Goal: Information Seeking & Learning: Learn about a topic

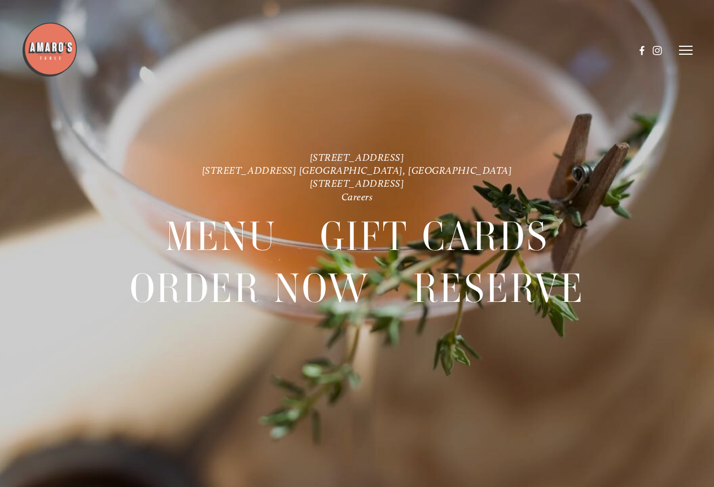
scroll to position [24, 0]
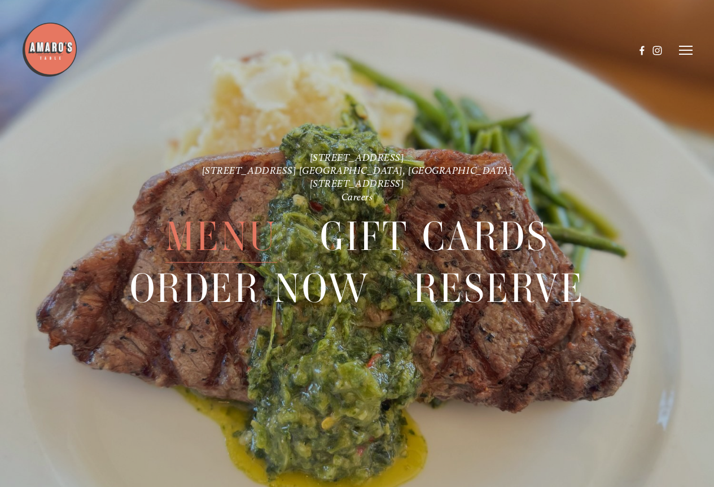
click at [221, 226] on span "Menu" at bounding box center [221, 237] width 112 height 52
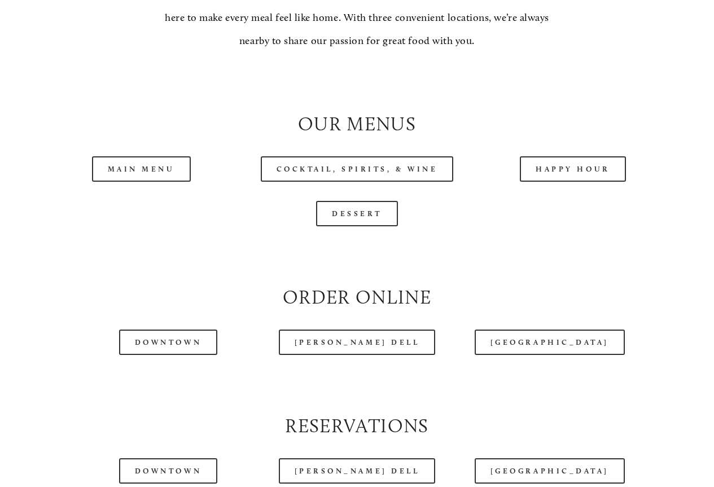
scroll to position [960, 0]
click at [163, 181] on link "Main Menu" at bounding box center [141, 168] width 99 height 25
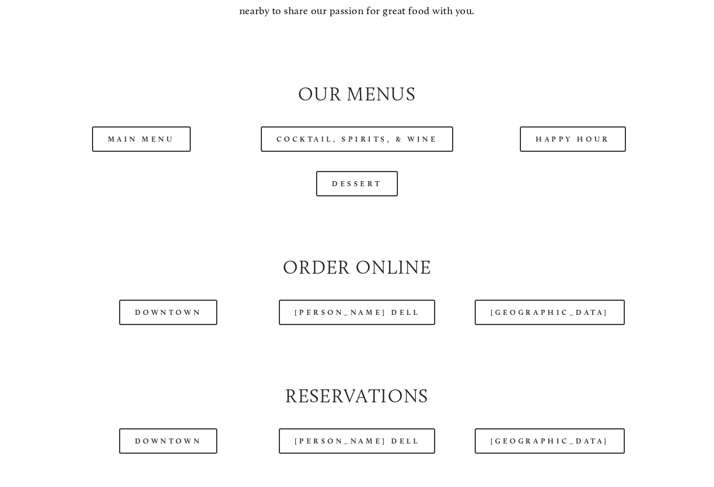
scroll to position [1016, 0]
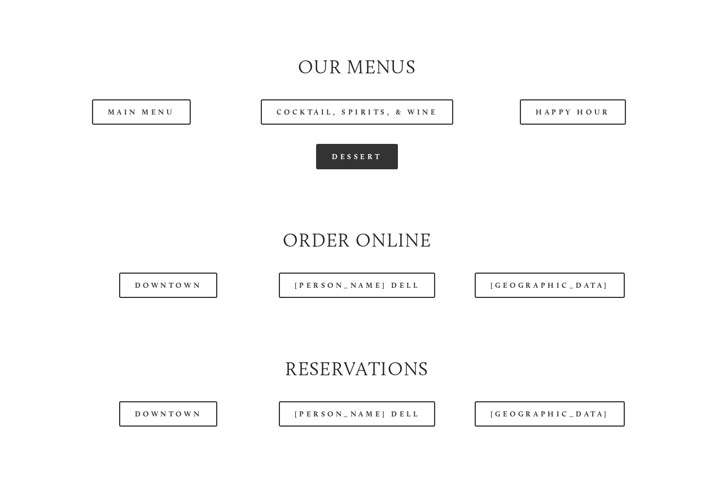
click at [352, 169] on link "Dessert" at bounding box center [357, 156] width 82 height 25
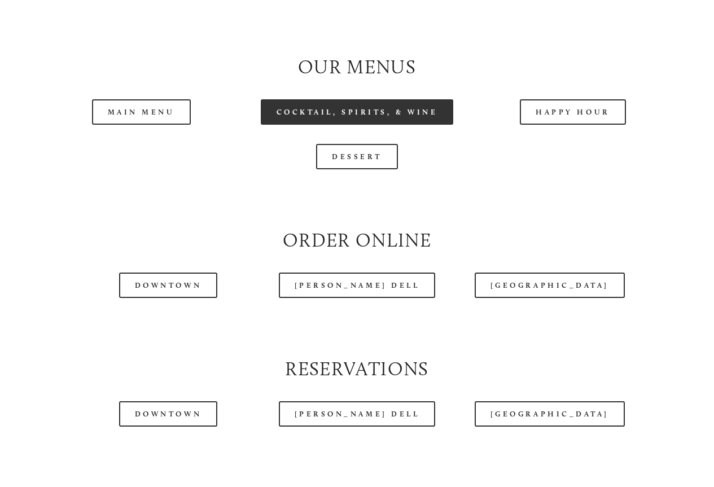
click at [382, 125] on link "Cocktail, Spirits, & Wine" at bounding box center [357, 111] width 193 height 25
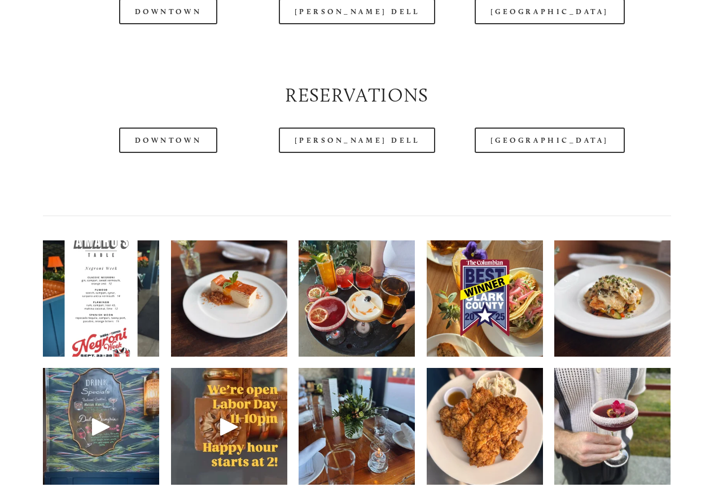
scroll to position [1468, 0]
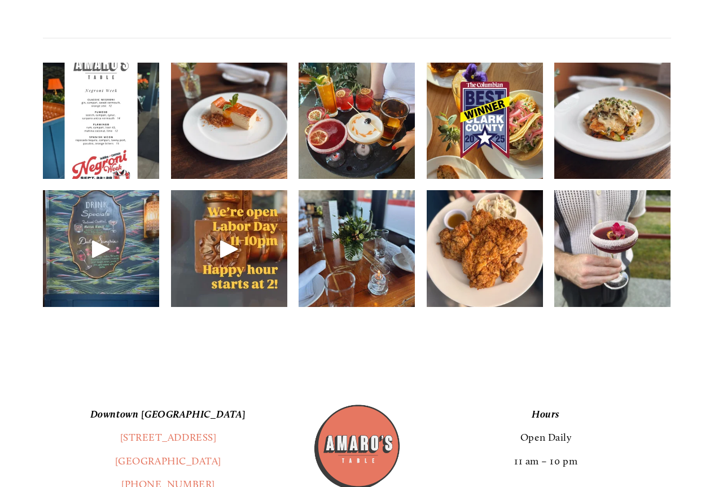
click at [521, 154] on img at bounding box center [485, 120] width 116 height 155
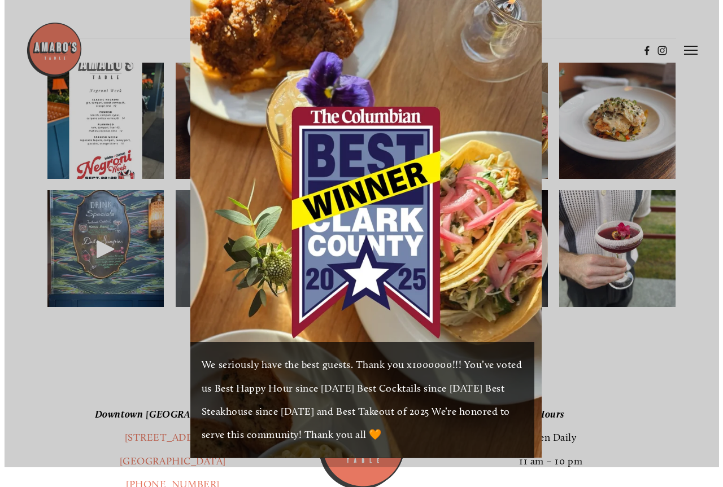
scroll to position [1448, 0]
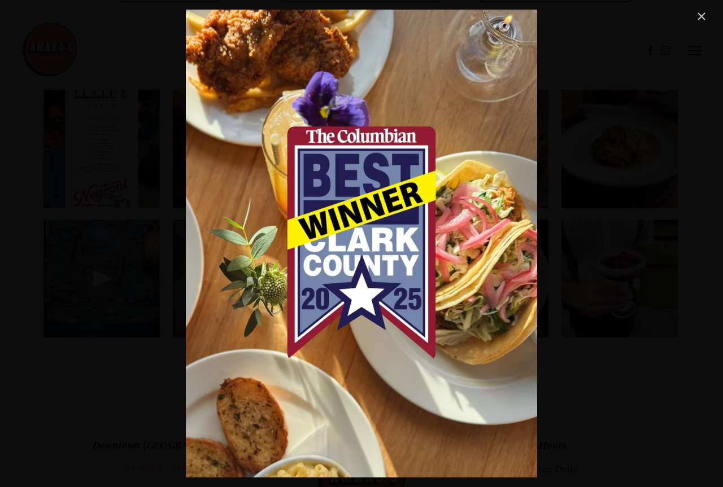
click at [700, 16] on link "Close" at bounding box center [702, 17] width 14 height 14
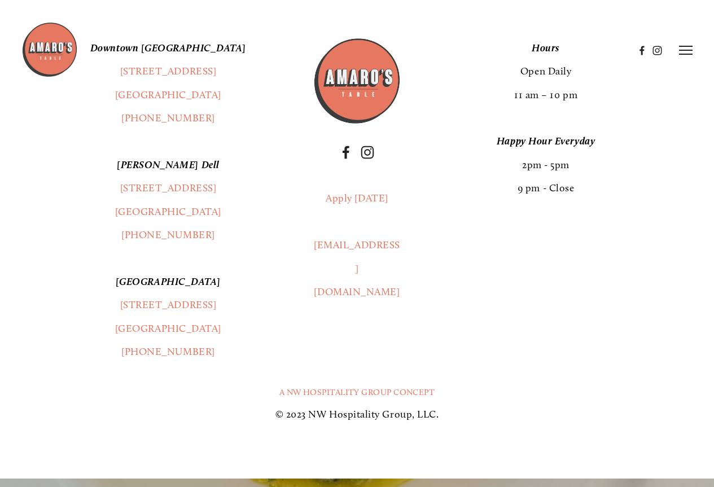
scroll to position [1807, 0]
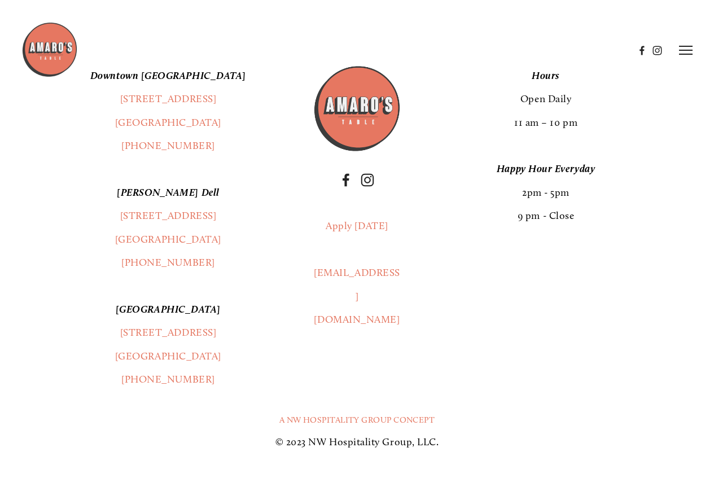
click at [70, 264] on p "[PERSON_NAME] Dell [STREET_ADDRESS] [GEOGRAPHIC_DATA], WA [PHONE_NUMBER]" at bounding box center [168, 228] width 251 height 94
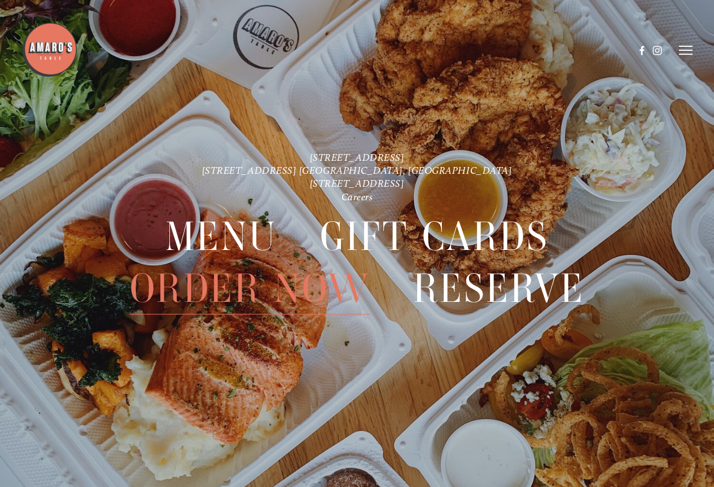
scroll to position [2347, 0]
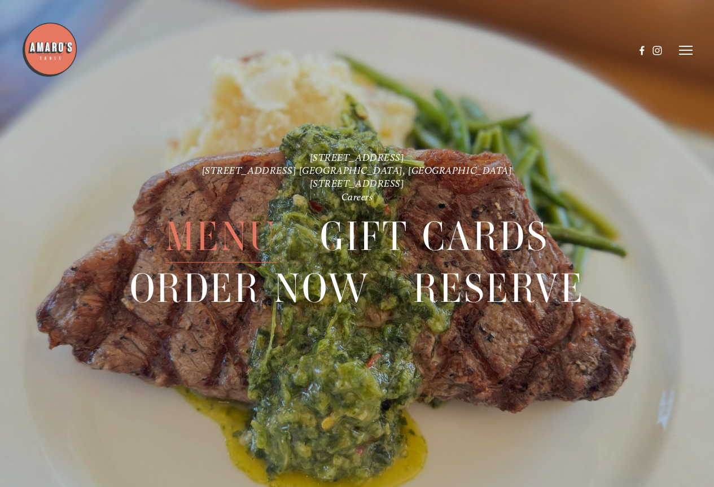
click at [230, 239] on span "Menu" at bounding box center [221, 237] width 112 height 52
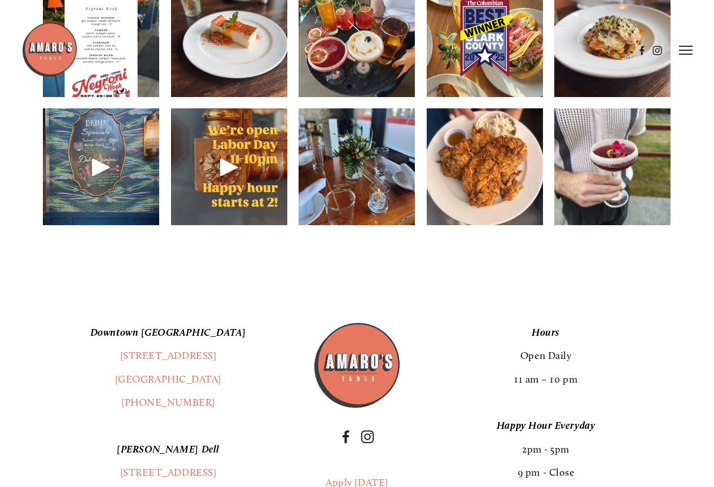
scroll to position [1525, 0]
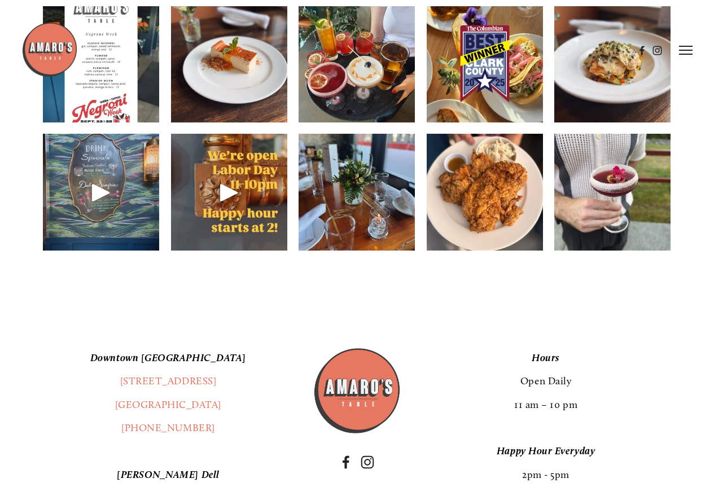
click at [76, 376] on p "[GEOGRAPHIC_DATA] [STREET_ADDRESS] (360) 718-2942" at bounding box center [168, 394] width 251 height 94
click at [344, 125] on img at bounding box center [357, 64] width 116 height 150
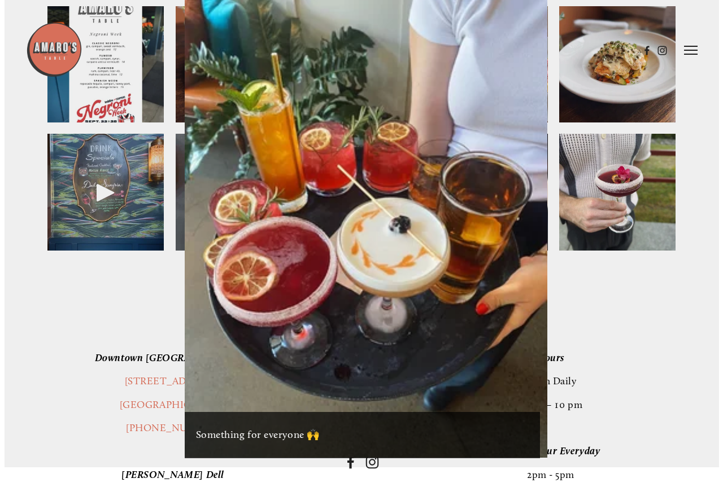
scroll to position [1505, 0]
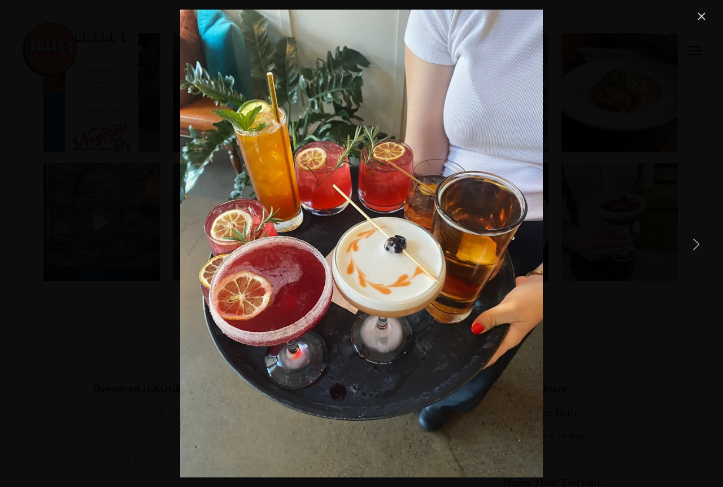
click at [695, 13] on link "Close" at bounding box center [702, 17] width 14 height 14
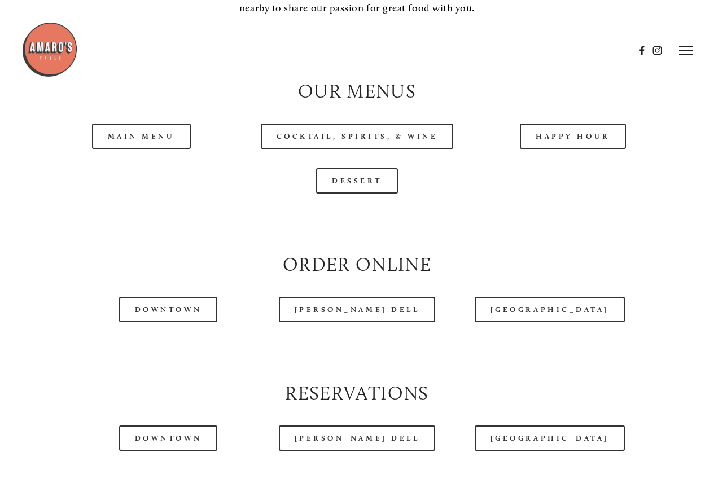
scroll to position [904, 0]
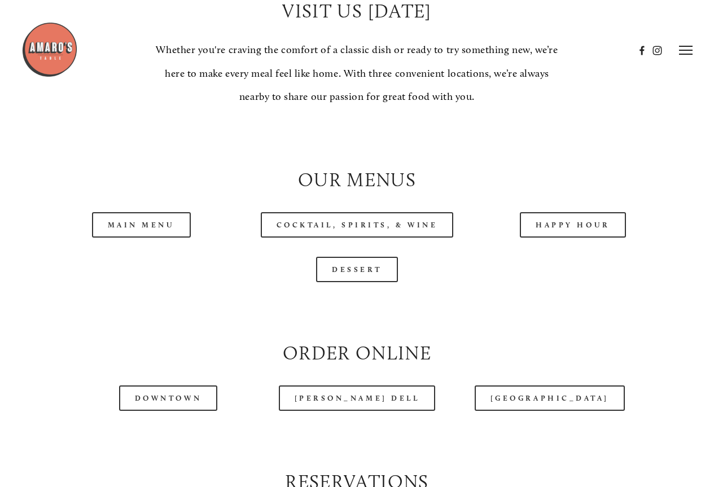
click at [49, 34] on img at bounding box center [49, 49] width 56 height 56
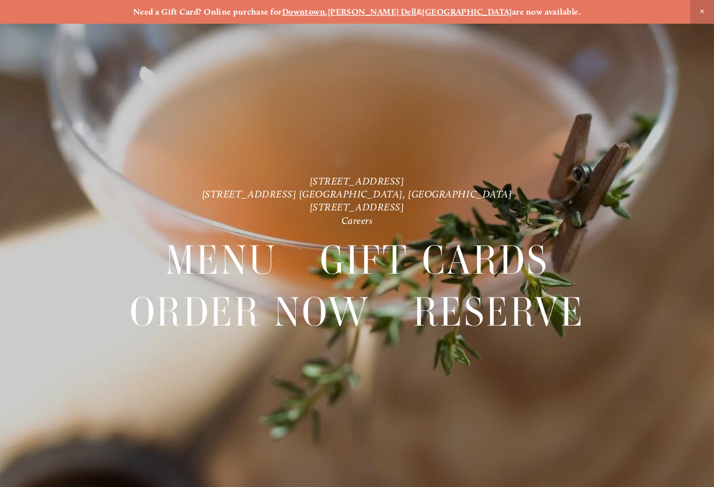
scroll to position [24, 0]
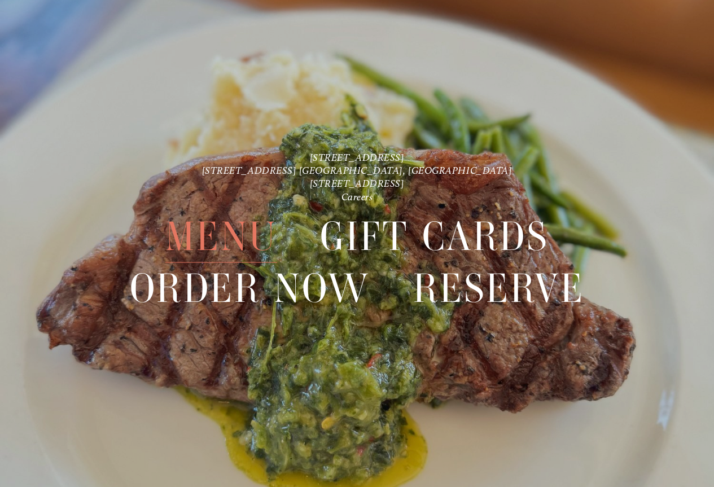
click at [197, 245] on span "Menu" at bounding box center [221, 237] width 112 height 52
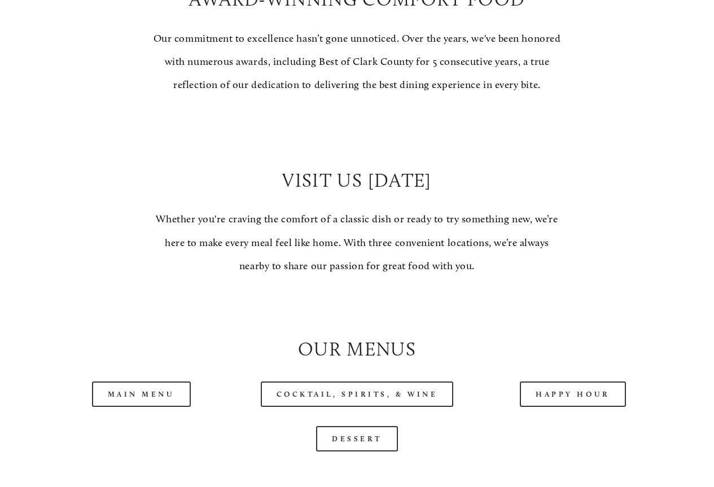
scroll to position [1016, 0]
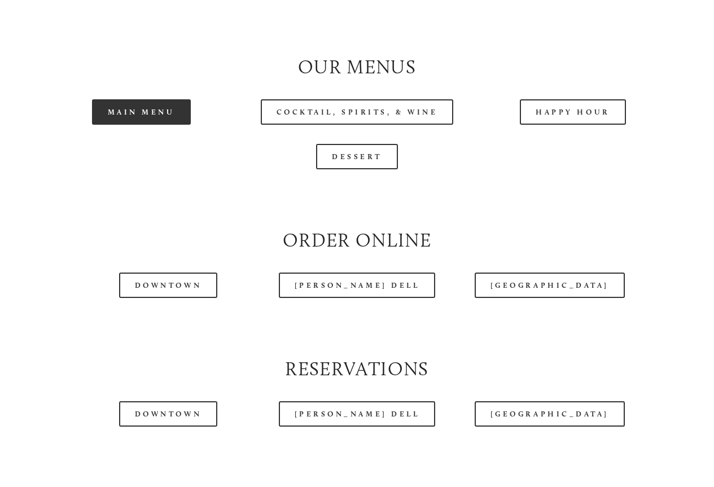
click at [149, 125] on link "Main Menu" at bounding box center [141, 111] width 99 height 25
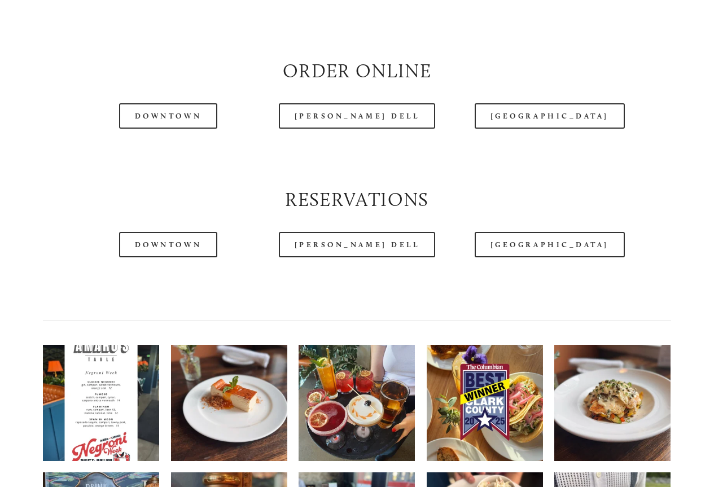
scroll to position [1355, 0]
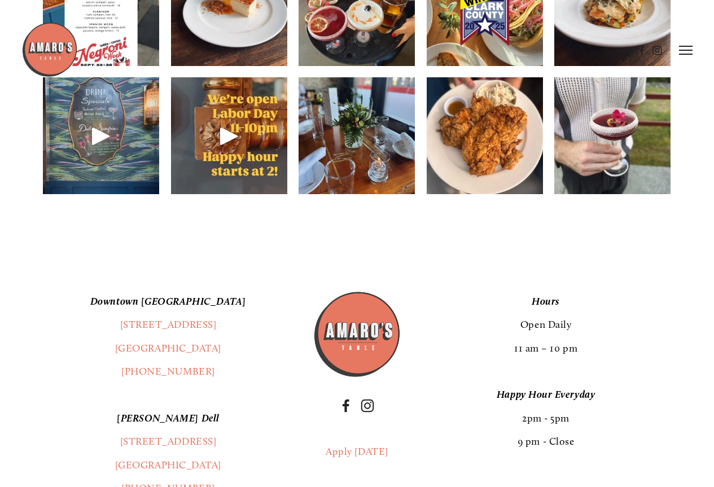
click at [512, 149] on img at bounding box center [485, 135] width 116 height 155
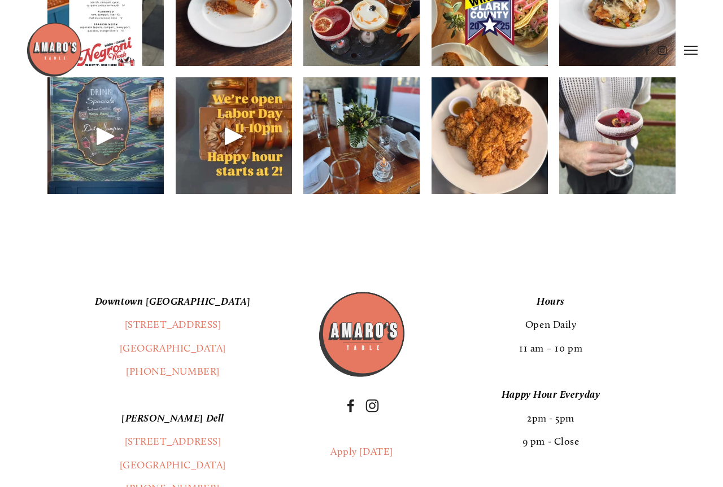
scroll to position [1562, 0]
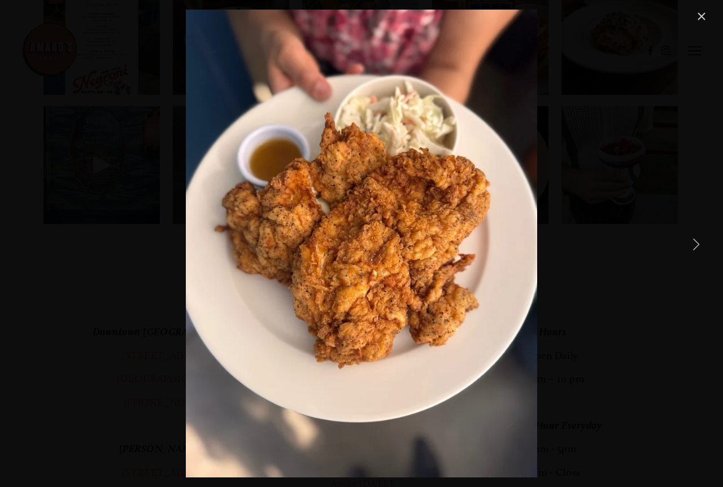
click at [700, 11] on link "Close" at bounding box center [702, 17] width 14 height 14
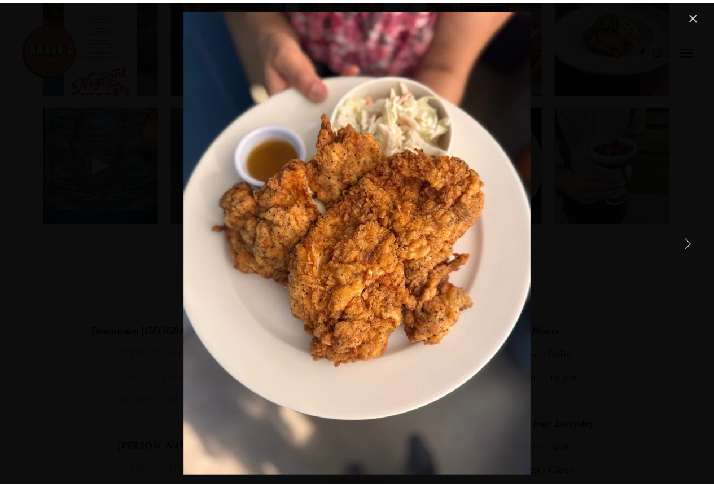
scroll to position [1581, 0]
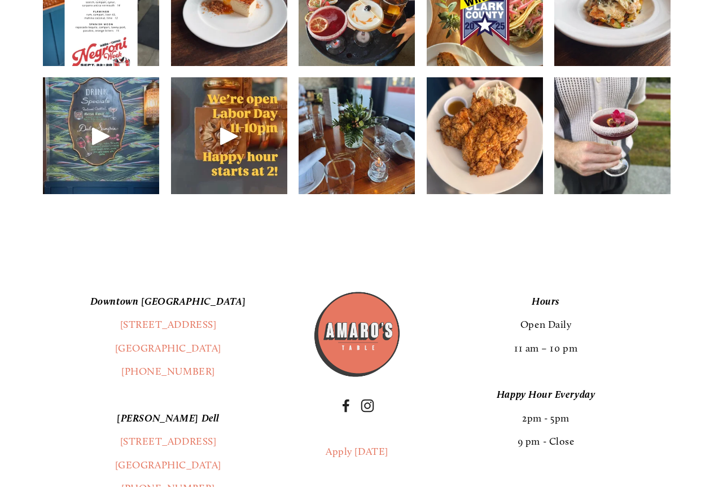
click at [619, 35] on div at bounding box center [327, 22] width 613 height 58
click at [614, 30] on div at bounding box center [327, 22] width 613 height 58
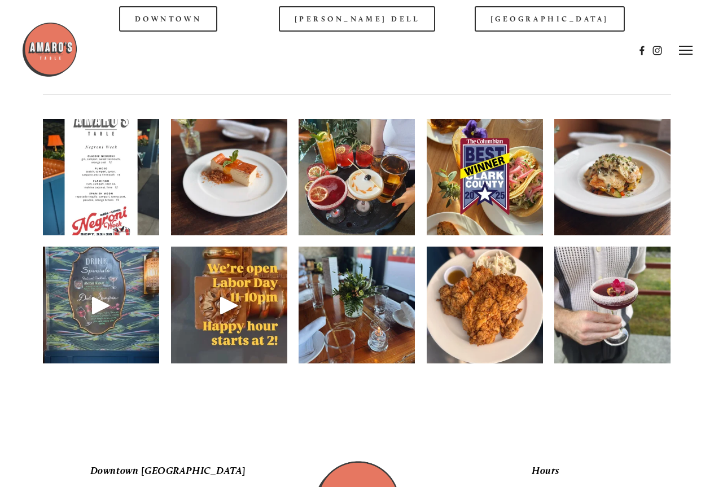
click at [620, 212] on img at bounding box center [613, 176] width 116 height 155
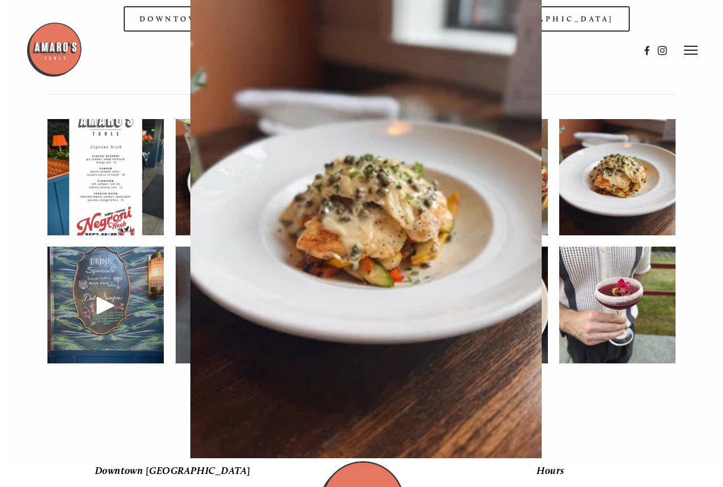
scroll to position [1393, 0]
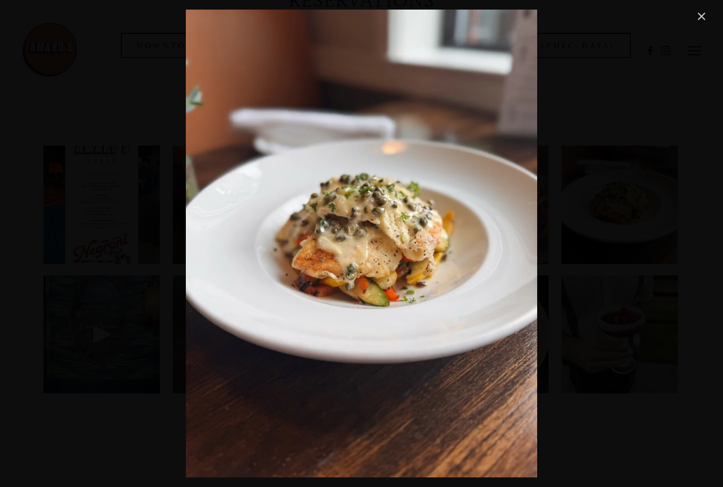
click at [698, 17] on link "Close" at bounding box center [702, 17] width 14 height 14
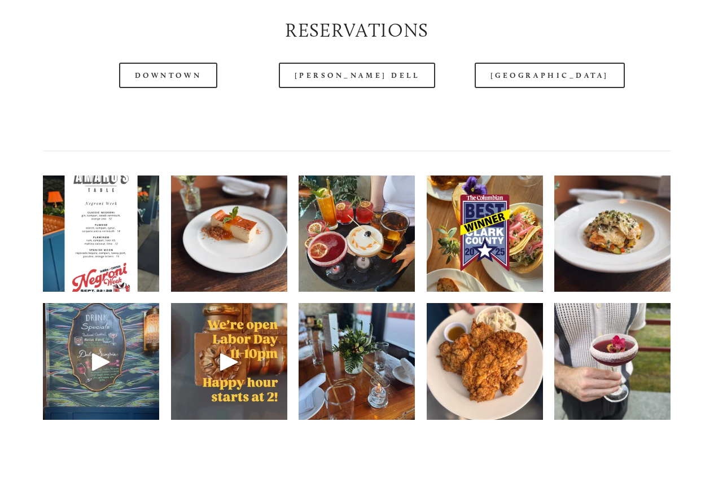
click at [141, 271] on img at bounding box center [101, 233] width 116 height 155
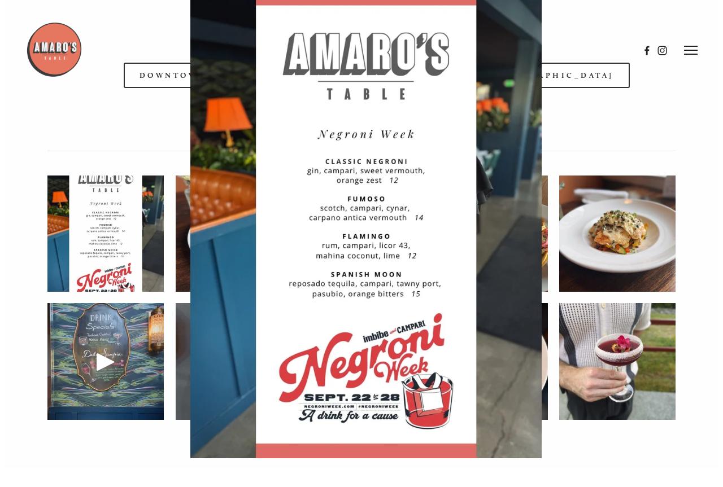
scroll to position [1336, 0]
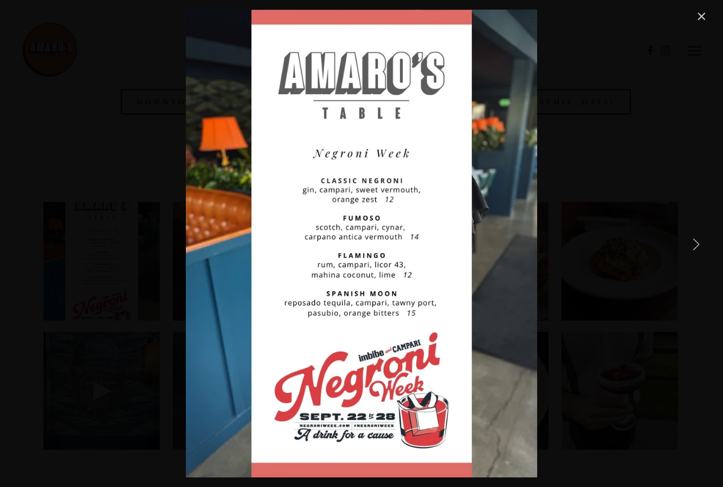
click at [700, 21] on link "Close" at bounding box center [702, 17] width 14 height 14
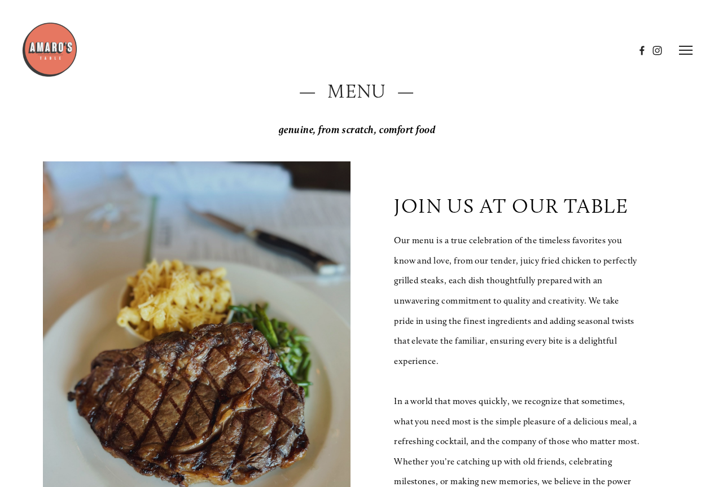
scroll to position [0, 0]
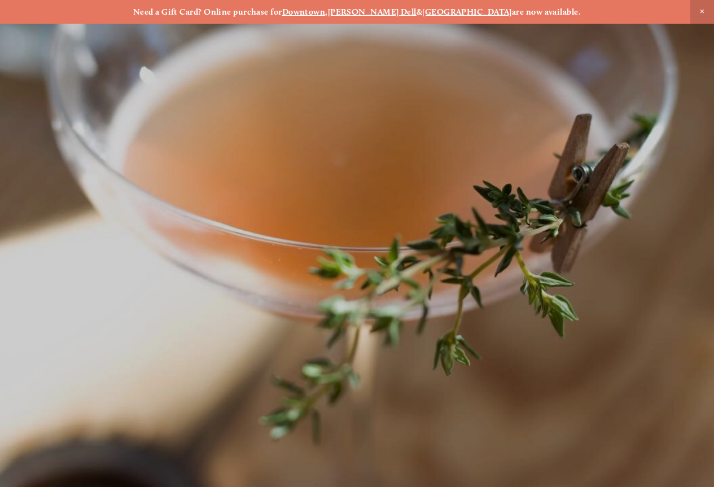
scroll to position [24, 0]
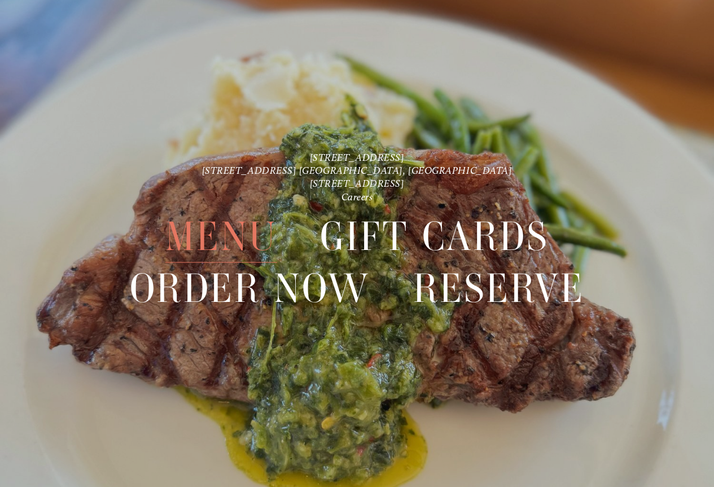
click at [242, 234] on span "Menu" at bounding box center [221, 237] width 112 height 52
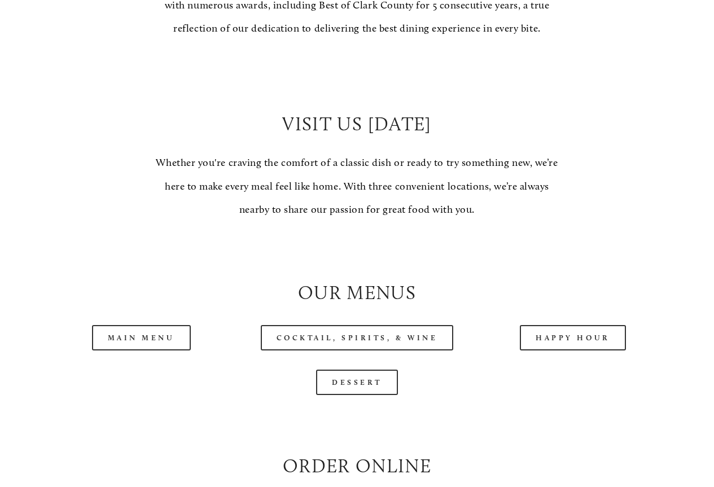
scroll to position [1073, 0]
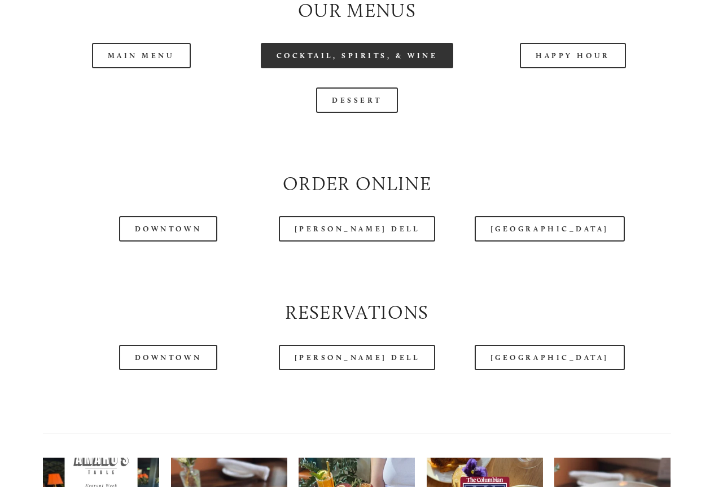
click at [378, 68] on link "Cocktail, Spirits, & Wine" at bounding box center [357, 55] width 193 height 25
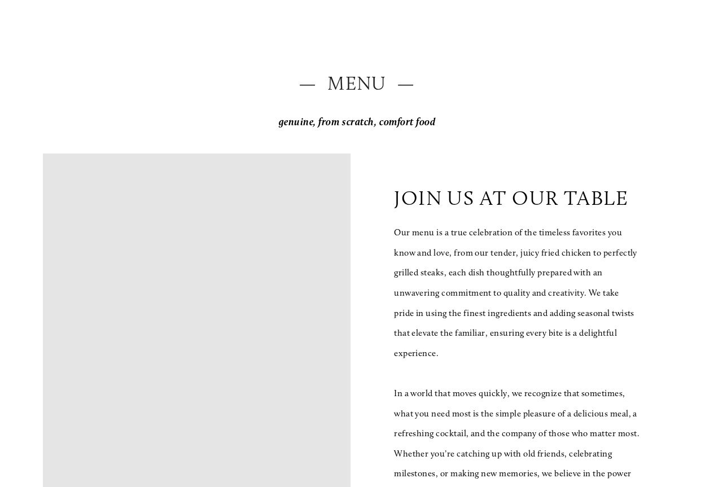
scroll to position [113, 0]
